Goal: Task Accomplishment & Management: Manage account settings

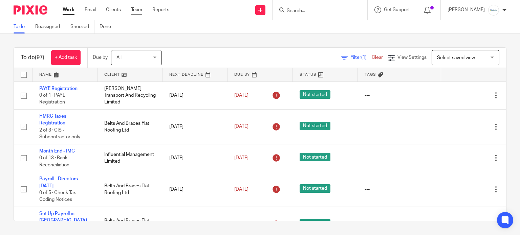
click at [140, 12] on link "Team" at bounding box center [136, 9] width 11 height 7
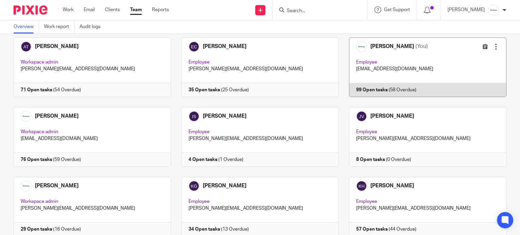
scroll to position [90, 0]
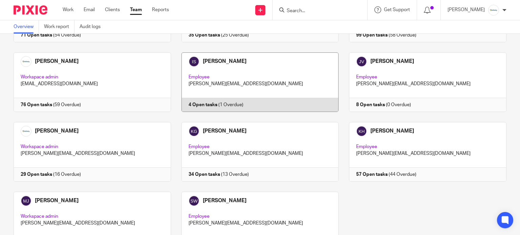
click at [246, 75] on link at bounding box center [255, 82] width 168 height 60
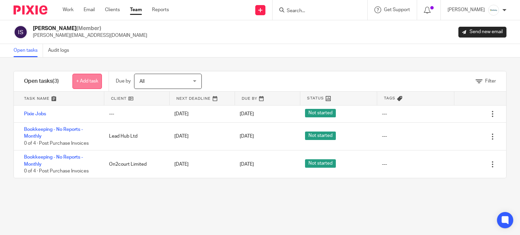
click at [94, 80] on link "+ Add task" at bounding box center [86, 81] width 29 height 15
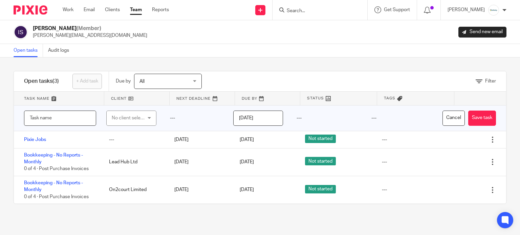
type input "c"
type input "C"
type input "Bookkeeping Notes"
click at [132, 116] on div "No client selected" at bounding box center [129, 118] width 35 height 14
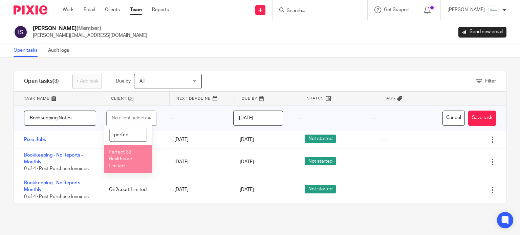
type input "perfec"
click at [122, 163] on li "Perfect 32 Healthcare Limited" at bounding box center [127, 159] width 47 height 28
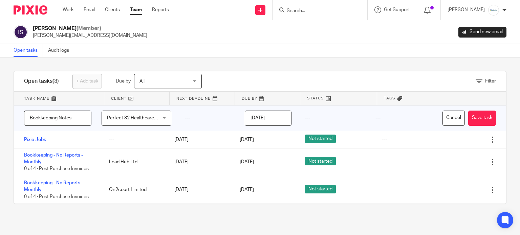
click at [261, 115] on input "2025-10-14" at bounding box center [268, 118] width 46 height 15
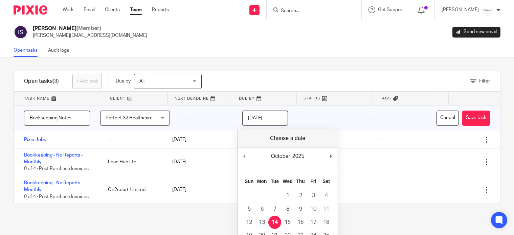
scroll to position [42, 0]
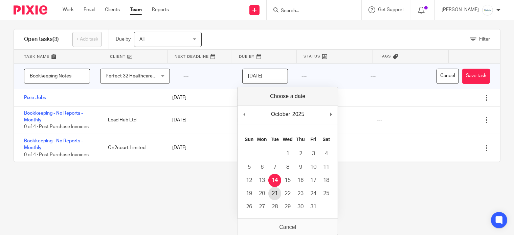
type input "2025-10-21"
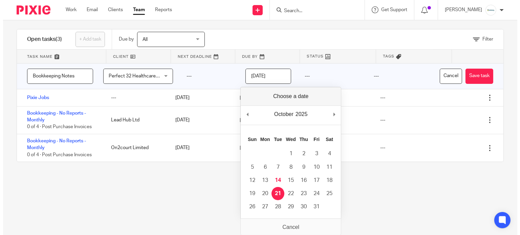
scroll to position [0, 0]
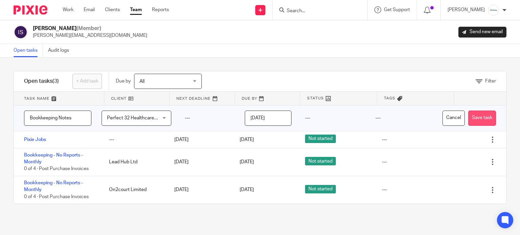
click at [472, 120] on button "Save task" at bounding box center [482, 118] width 28 height 15
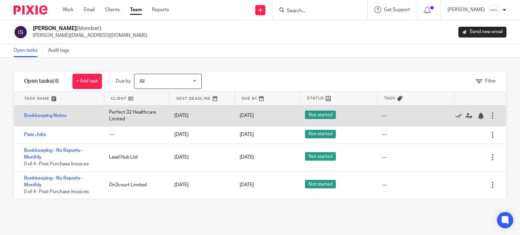
click at [153, 113] on div "Perfect 32 Healthcare Limited" at bounding box center [134, 116] width 65 height 21
click at [57, 113] on link "Bookkeeping Notes" at bounding box center [45, 115] width 42 height 5
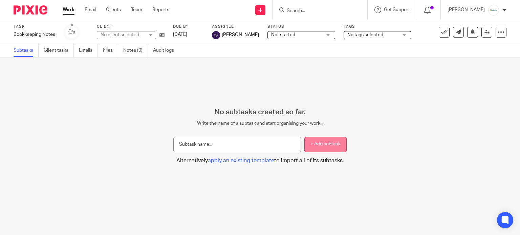
click at [329, 144] on button "+ Add subtask" at bounding box center [325, 144] width 42 height 15
click at [313, 144] on button "+ Add subtask" at bounding box center [325, 144] width 42 height 15
click at [251, 149] on input "text" at bounding box center [237, 144] width 128 height 15
type input "Bookkeeping - cash coding"
click at [305, 144] on button "+ Add subtask" at bounding box center [325, 144] width 42 height 15
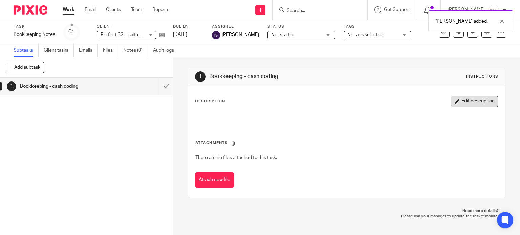
drag, startPoint x: 472, startPoint y: 101, endPoint x: 390, endPoint y: 119, distance: 83.8
click at [472, 101] on button "Edit description" at bounding box center [474, 101] width 47 height 11
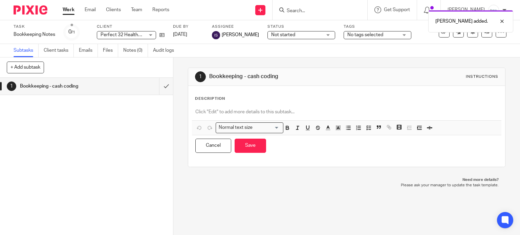
click at [271, 114] on p at bounding box center [346, 112] width 303 height 7
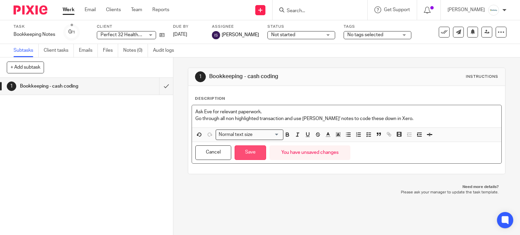
click at [247, 151] on button "Save" at bounding box center [249, 152] width 31 height 15
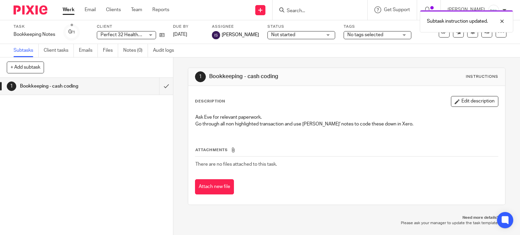
click at [68, 9] on link "Work" at bounding box center [69, 9] width 12 height 7
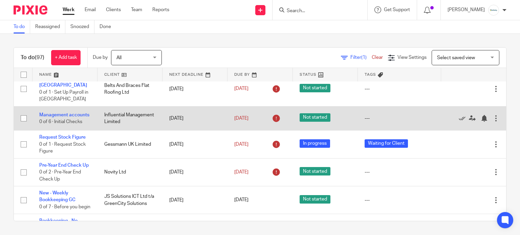
scroll to position [225, 0]
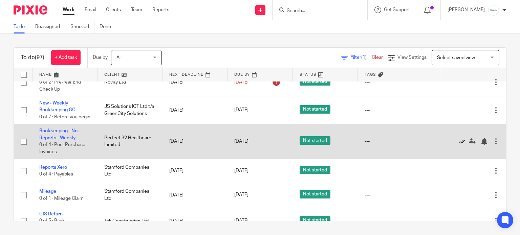
click at [458, 145] on icon at bounding box center [461, 141] width 7 height 7
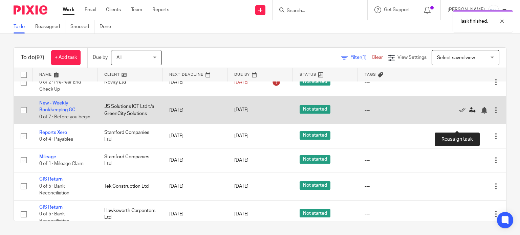
click at [469, 114] on icon at bounding box center [472, 110] width 7 height 7
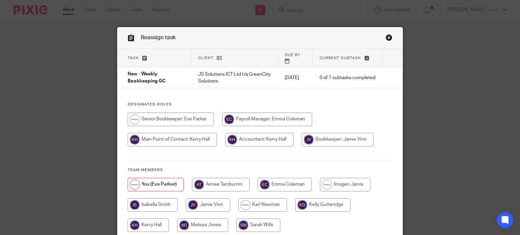
click at [204, 200] on input "radio" at bounding box center [208, 205] width 44 height 14
radio input "true"
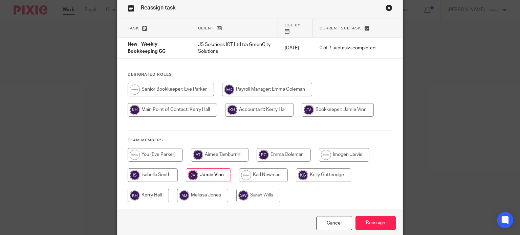
scroll to position [54, 0]
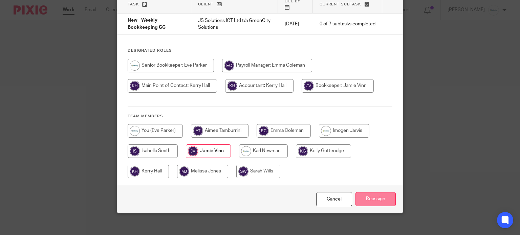
click at [372, 193] on input "Reassign" at bounding box center [375, 199] width 40 height 15
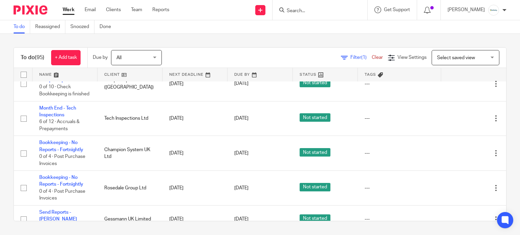
scroll to position [812, 0]
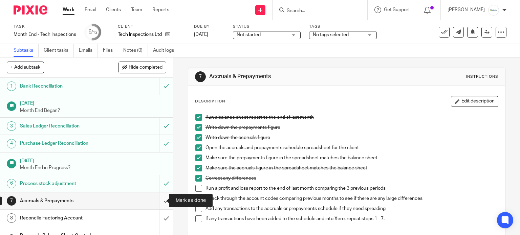
click at [159, 200] on input "submit" at bounding box center [86, 201] width 173 height 17
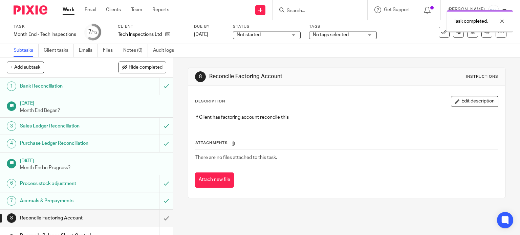
scroll to position [68, 0]
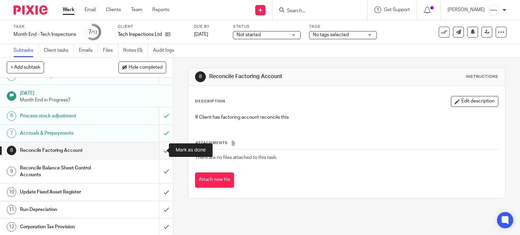
click at [163, 149] on input "submit" at bounding box center [86, 150] width 173 height 17
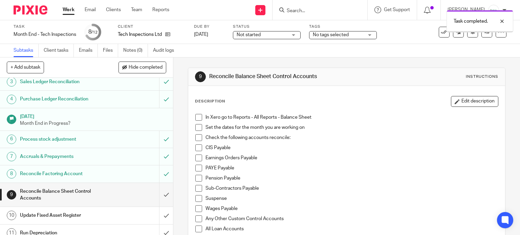
scroll to position [68, 0]
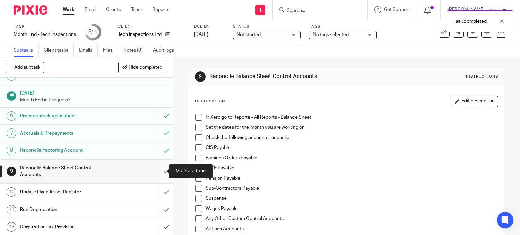
click at [162, 174] on input "submit" at bounding box center [86, 172] width 173 height 24
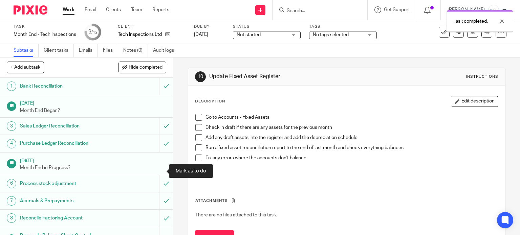
scroll to position [68, 0]
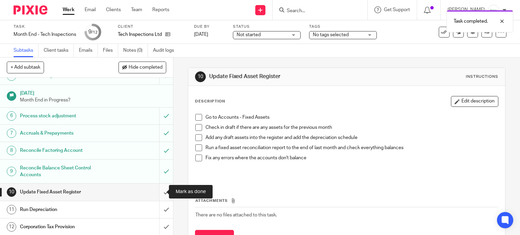
click at [157, 195] on input "submit" at bounding box center [86, 192] width 173 height 17
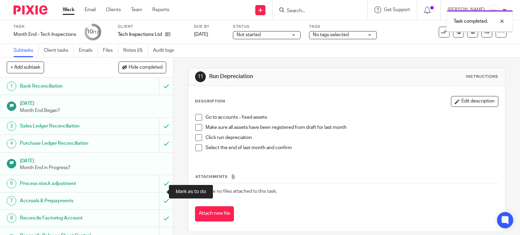
scroll to position [68, 0]
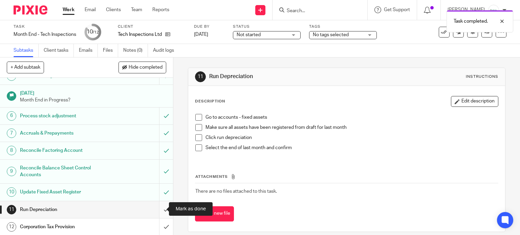
click at [157, 211] on input "submit" at bounding box center [86, 209] width 173 height 17
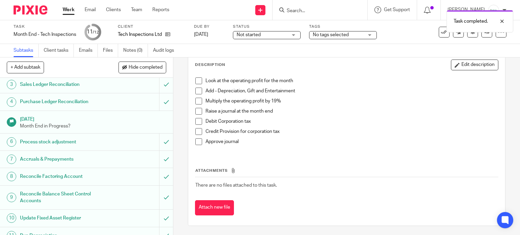
scroll to position [68, 0]
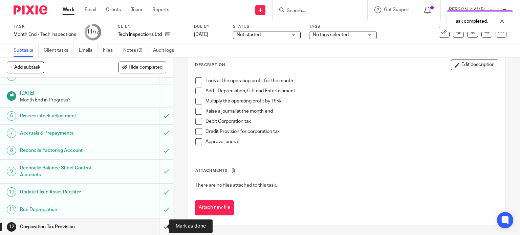
click at [161, 227] on input "submit" at bounding box center [86, 227] width 173 height 17
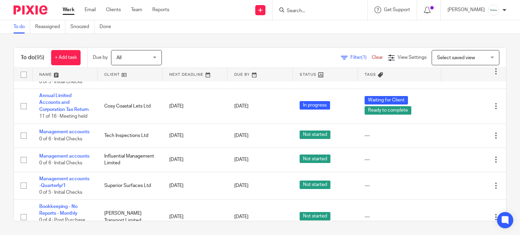
scroll to position [1037, 0]
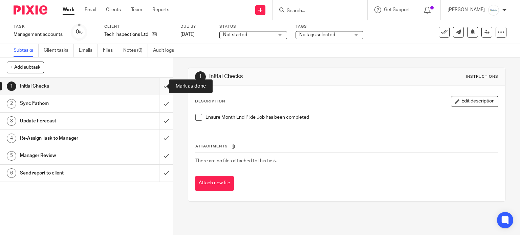
click at [157, 88] on input "submit" at bounding box center [86, 86] width 173 height 17
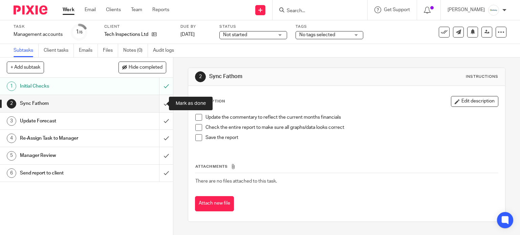
click at [161, 103] on input "submit" at bounding box center [86, 103] width 173 height 17
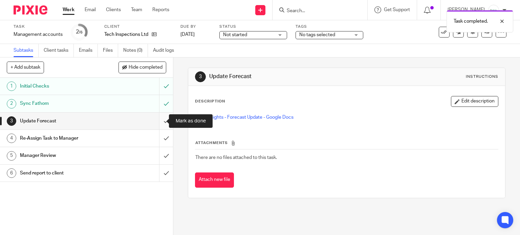
click at [157, 121] on input "submit" at bounding box center [86, 121] width 173 height 17
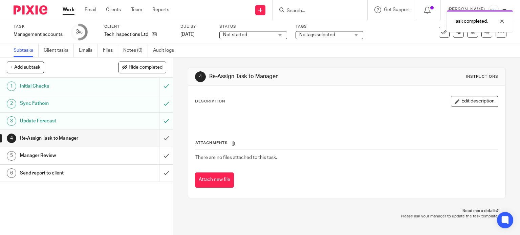
click at [158, 135] on input "submit" at bounding box center [86, 138] width 173 height 17
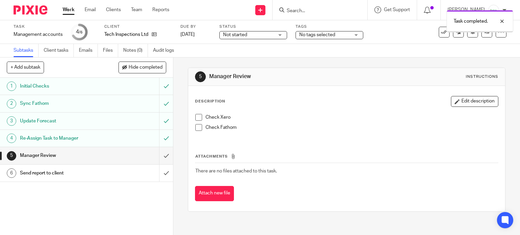
click at [238, 35] on span "Not started" at bounding box center [235, 34] width 24 height 5
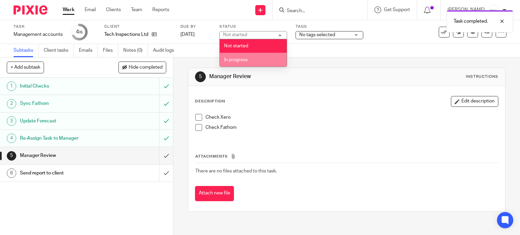
click at [245, 63] on li "In progress" at bounding box center [253, 60] width 67 height 14
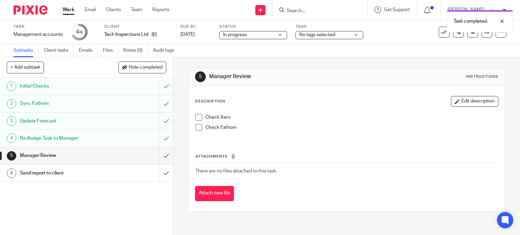
click at [332, 33] on span "No tags selected" at bounding box center [317, 34] width 36 height 5
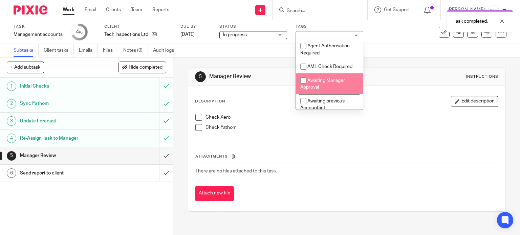
click at [326, 83] on span "Awaiting Manager Approval" at bounding box center [322, 84] width 45 height 12
checkbox input "true"
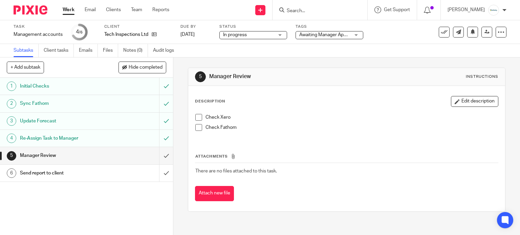
click at [409, 61] on div "5 Manager Review Instructions Description Edit description Check Xero Check Fat…" at bounding box center [347, 140] width 318 height 164
click at [481, 35] on link at bounding box center [486, 32] width 11 height 11
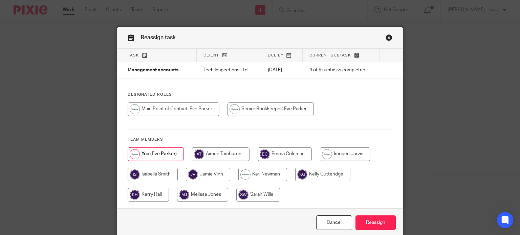
click at [262, 174] on input "radio" at bounding box center [262, 175] width 49 height 14
radio input "true"
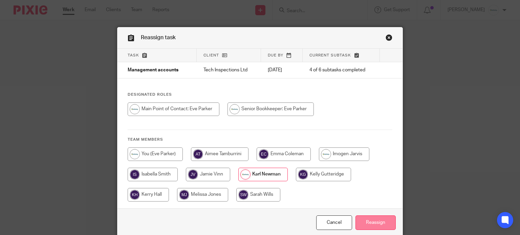
click at [375, 222] on input "Reassign" at bounding box center [375, 223] width 40 height 15
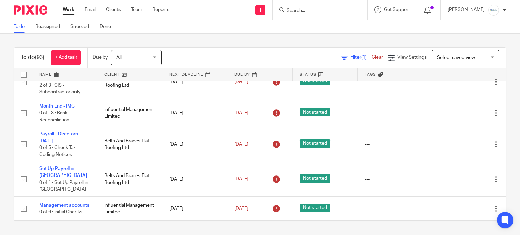
scroll to position [90, 0]
